Goal: Task Accomplishment & Management: Manage account settings

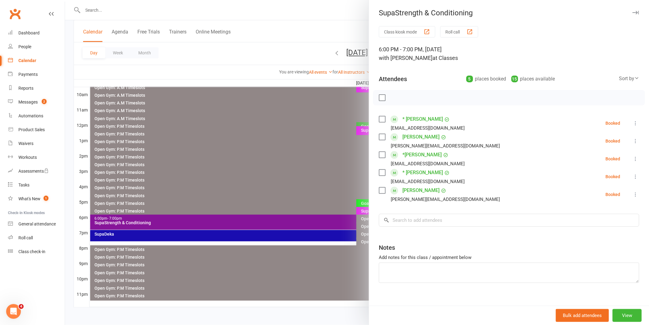
scroll to position [187, 0]
click at [262, 235] on div at bounding box center [357, 162] width 584 height 325
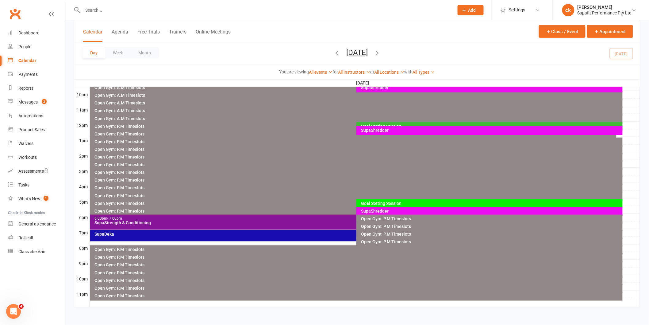
click at [262, 235] on div "SupaDeka" at bounding box center [354, 234] width 521 height 4
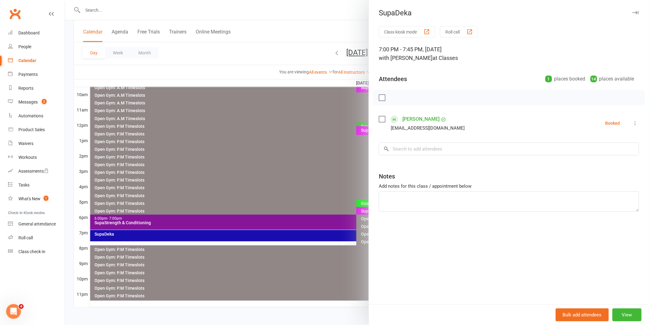
click at [262, 235] on div at bounding box center [357, 162] width 584 height 325
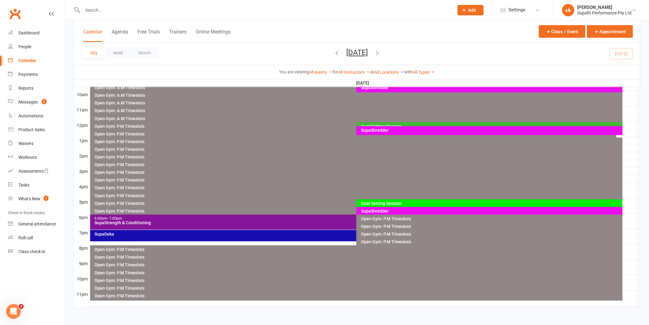
click at [282, 221] on div "SupaStrength & Conditioning" at bounding box center [354, 222] width 521 height 4
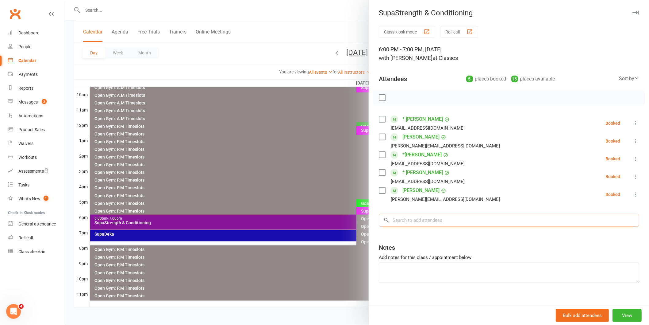
click at [404, 222] on input "search" at bounding box center [509, 219] width 260 height 13
type input "coach [PERSON_NAME]"
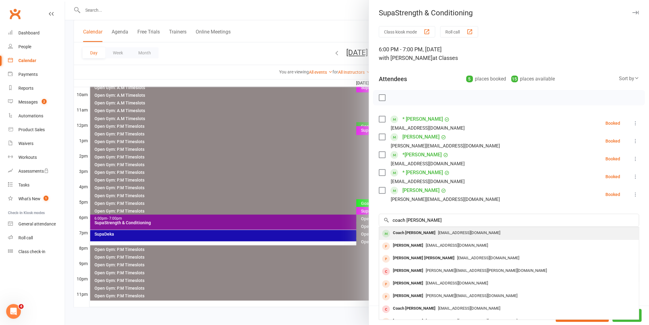
click at [405, 235] on div "Coach [PERSON_NAME]" at bounding box center [414, 232] width 48 height 9
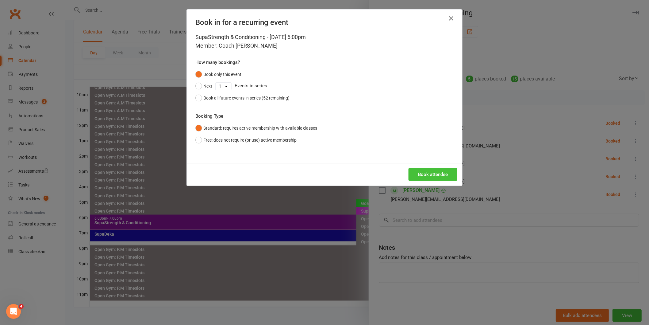
click at [431, 178] on button "Book attendee" at bounding box center [433, 174] width 49 height 13
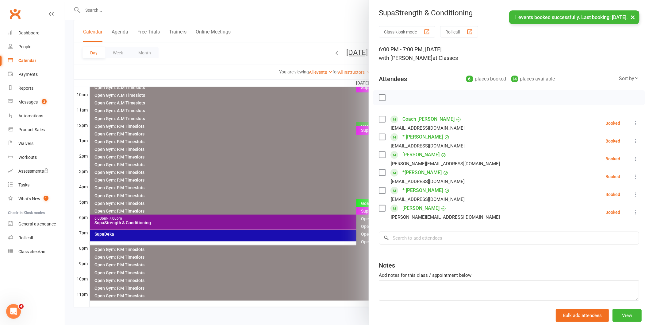
click at [632, 121] on icon at bounding box center [635, 123] width 6 height 6
click at [597, 158] on link "Check in" at bounding box center [606, 159] width 66 height 12
click at [632, 140] on icon at bounding box center [635, 141] width 6 height 6
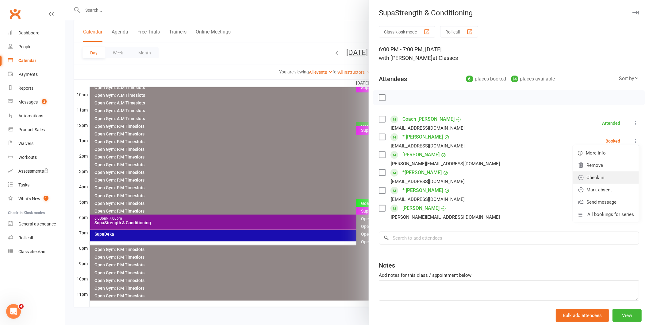
click at [603, 179] on link "Check in" at bounding box center [606, 177] width 66 height 12
click at [632, 158] on icon at bounding box center [635, 159] width 6 height 6
click at [595, 195] on link "Check in" at bounding box center [606, 195] width 66 height 12
click at [632, 177] on icon at bounding box center [635, 176] width 6 height 6
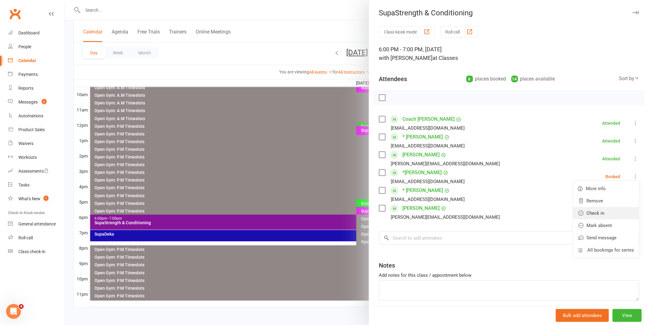
click at [597, 214] on link "Check in" at bounding box center [606, 213] width 66 height 12
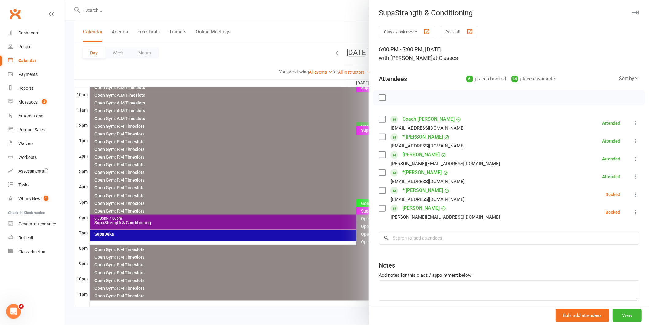
click at [632, 195] on icon at bounding box center [635, 194] width 6 height 6
click at [600, 229] on link "Check in" at bounding box center [606, 231] width 66 height 12
click at [632, 211] on icon at bounding box center [635, 212] width 6 height 6
click at [600, 249] on link "Check in" at bounding box center [606, 248] width 66 height 12
click at [406, 238] on input "search" at bounding box center [509, 237] width 260 height 13
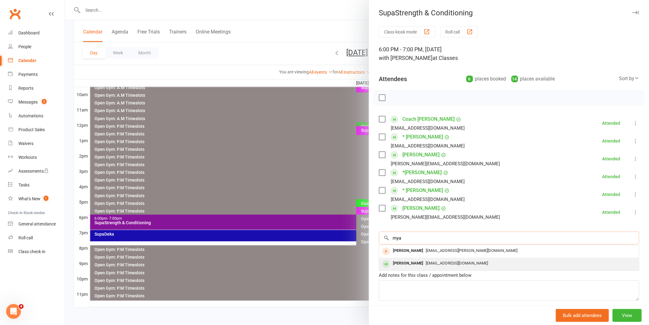
type input "mya"
click at [410, 265] on div "[PERSON_NAME]" at bounding box center [407, 263] width 35 height 9
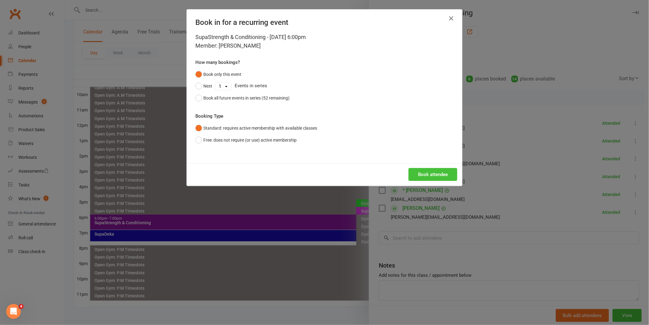
click at [440, 175] on button "Book attendee" at bounding box center [433, 174] width 49 height 13
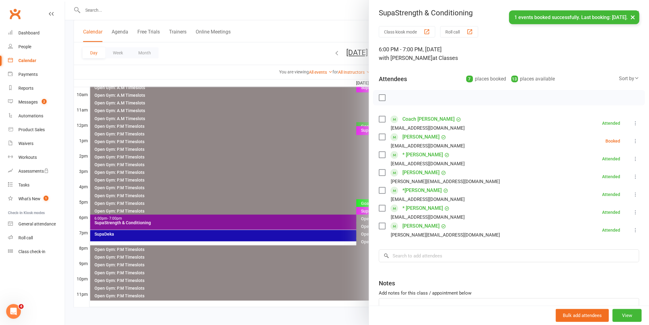
click at [632, 140] on icon at bounding box center [635, 141] width 6 height 6
click at [593, 179] on link "Check in" at bounding box center [606, 177] width 66 height 12
click at [495, 253] on input "search" at bounding box center [509, 255] width 260 height 13
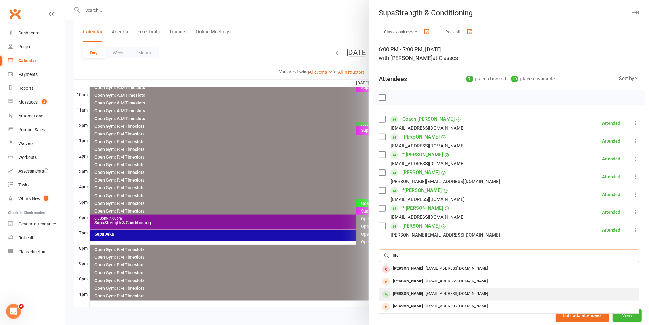
type input "lily"
click at [439, 293] on span "[EMAIL_ADDRESS][DOMAIN_NAME]" at bounding box center [457, 293] width 62 height 5
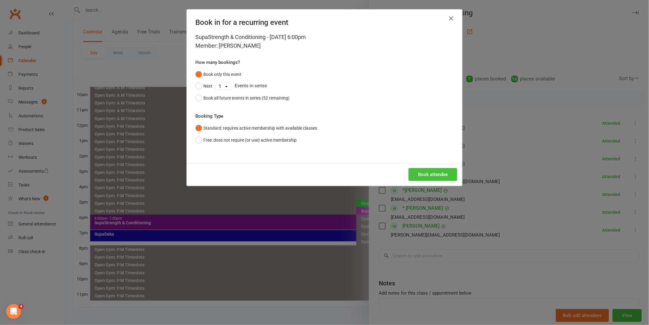
click at [418, 175] on button "Book attendee" at bounding box center [433, 174] width 49 height 13
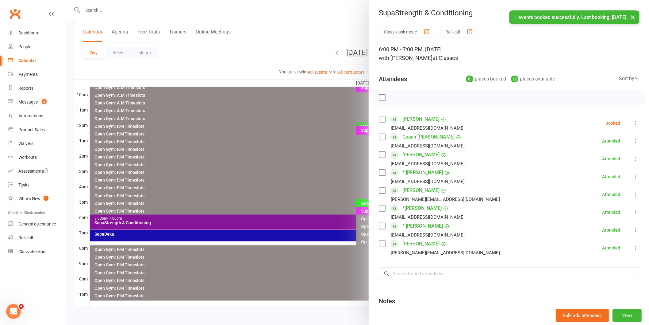
click at [632, 121] on icon at bounding box center [635, 123] width 6 height 6
click at [589, 158] on link "Check in" at bounding box center [606, 159] width 66 height 12
click at [273, 134] on div at bounding box center [357, 162] width 584 height 325
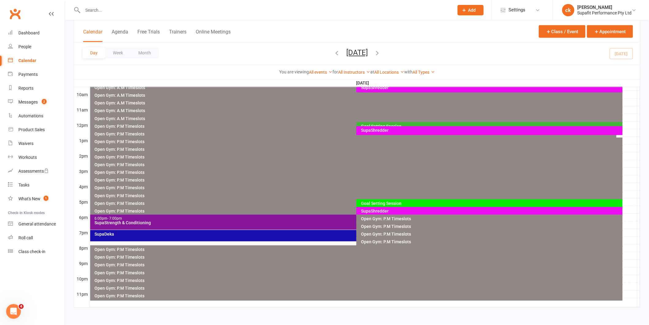
click at [245, 235] on div "SupaDeka" at bounding box center [354, 234] width 521 height 4
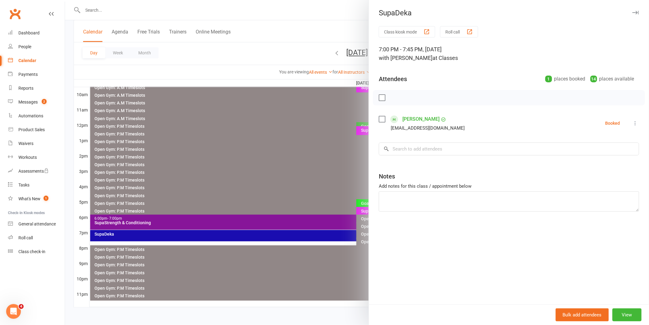
click at [609, 123] on div "Booked" at bounding box center [612, 123] width 15 height 4
click at [632, 123] on icon at bounding box center [635, 123] width 6 height 6
click at [602, 159] on link "Check in" at bounding box center [606, 159] width 66 height 12
click at [297, 127] on div at bounding box center [357, 162] width 584 height 325
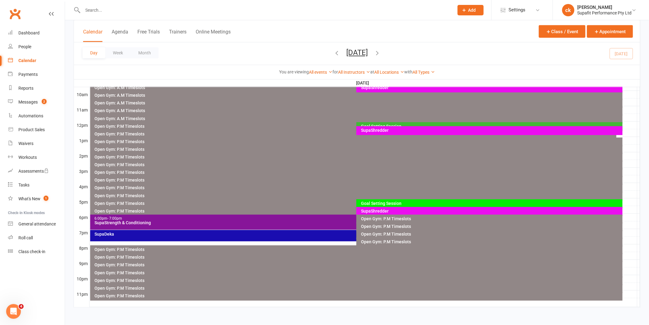
click at [346, 53] on button "[DATE]" at bounding box center [356, 52] width 21 height 9
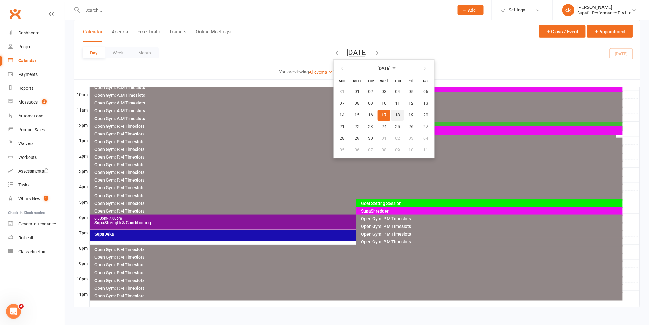
click at [395, 114] on span "18" at bounding box center [397, 115] width 5 height 5
